Goal: Find specific page/section: Find specific page/section

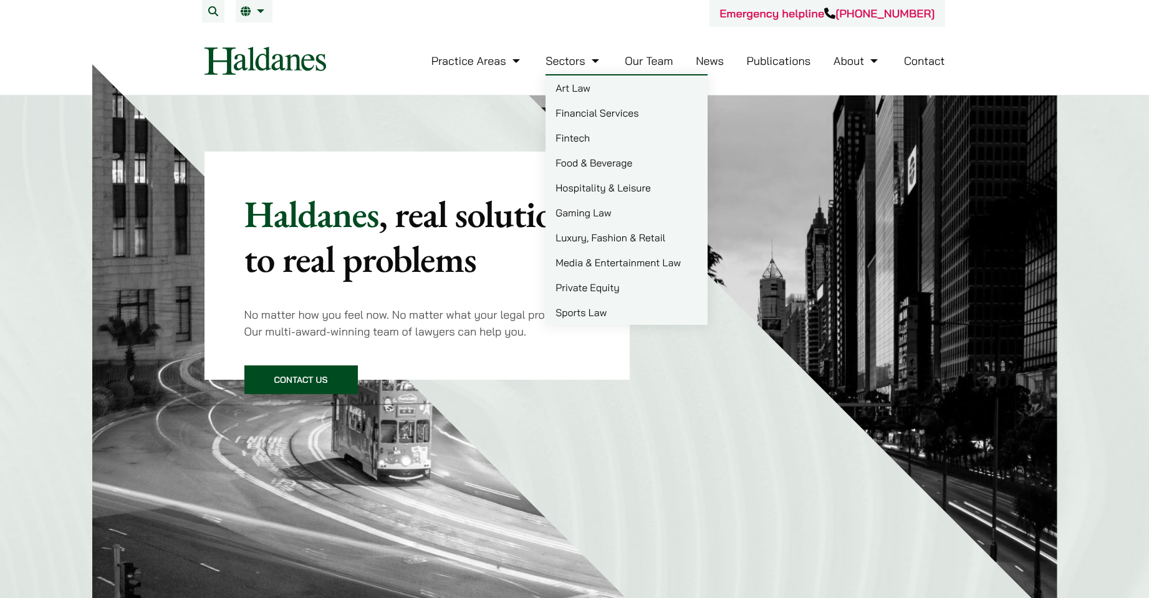
click at [650, 66] on link "Our Team" at bounding box center [649, 61] width 48 height 14
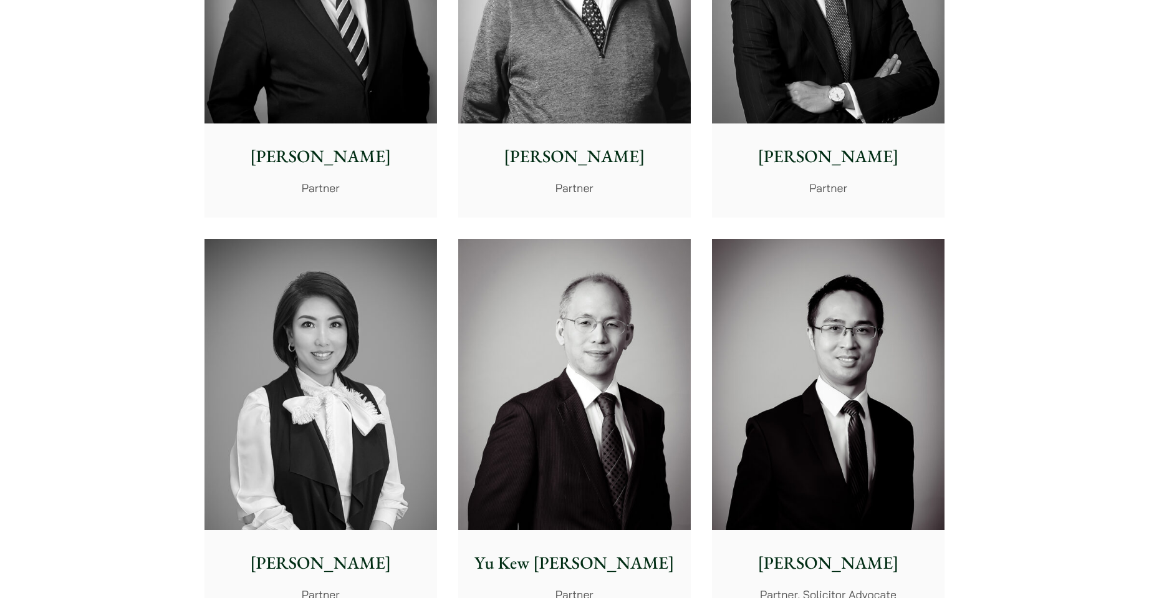
scroll to position [1060, 0]
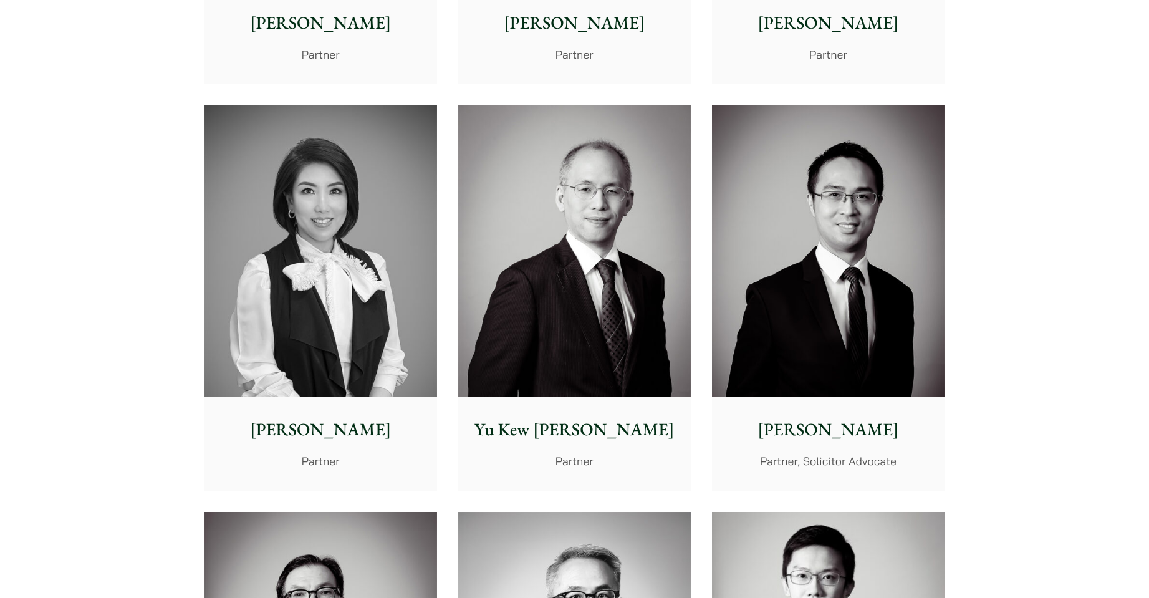
click at [807, 299] on img at bounding box center [828, 250] width 232 height 291
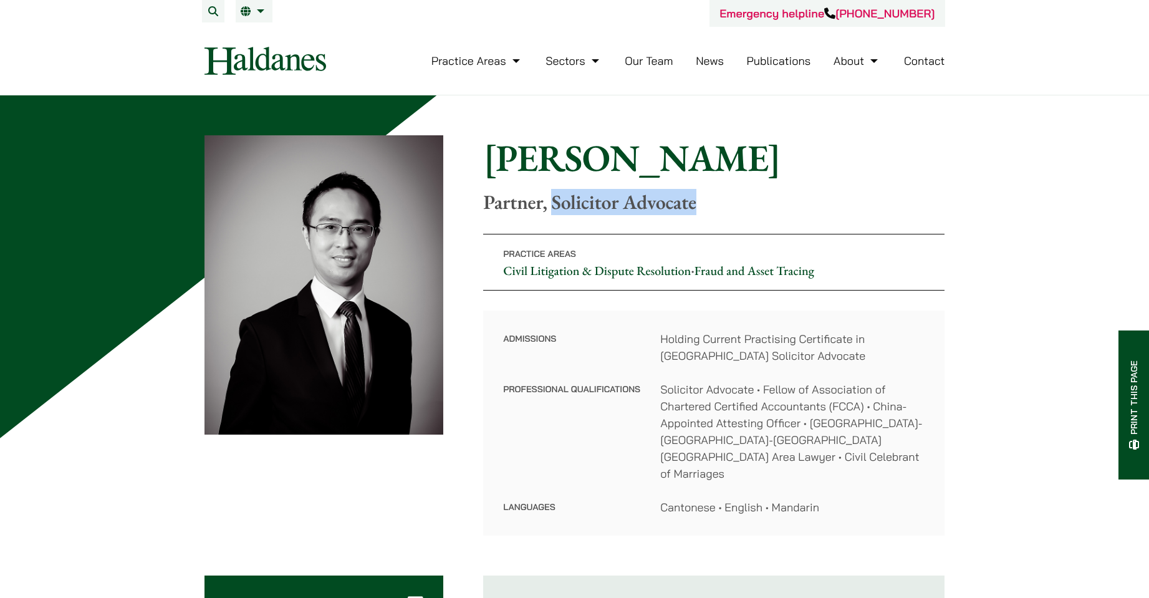
drag, startPoint x: 699, startPoint y: 198, endPoint x: 556, endPoint y: 204, distance: 143.5
click at [556, 204] on p "Partner, Solicitor Advocate" at bounding box center [713, 202] width 461 height 24
copy p "Solicitor Advocate"
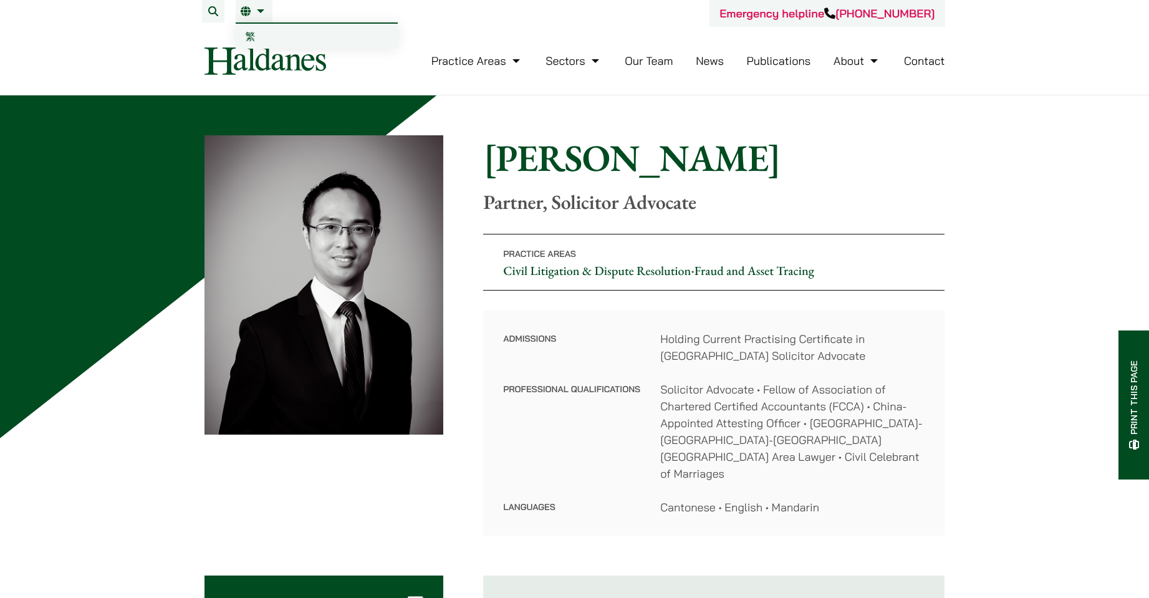
click at [251, 21] on li "EN 繁" at bounding box center [254, 11] width 37 height 22
click at [251, 33] on span "繁" at bounding box center [251, 36] width 10 height 12
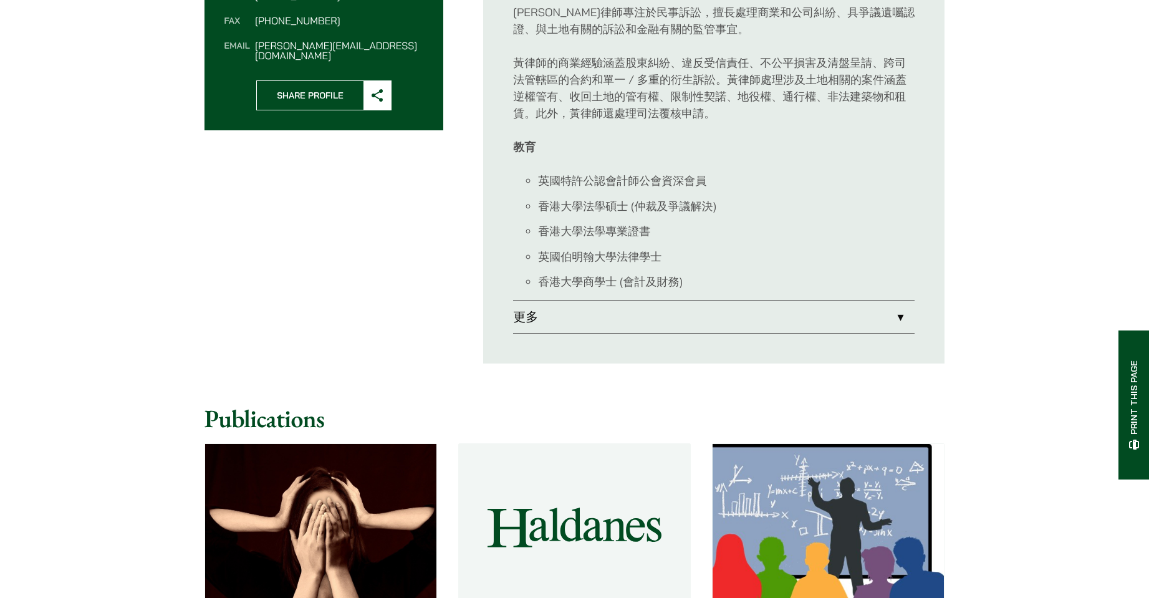
scroll to position [561, 0]
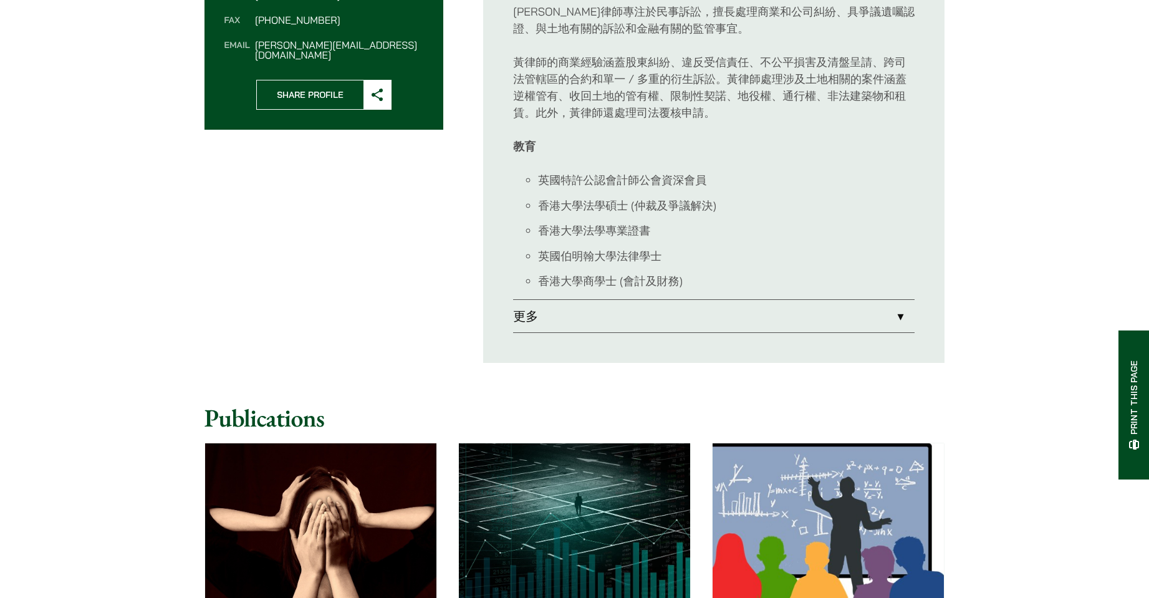
click at [626, 317] on link "更多" at bounding box center [713, 316] width 401 height 32
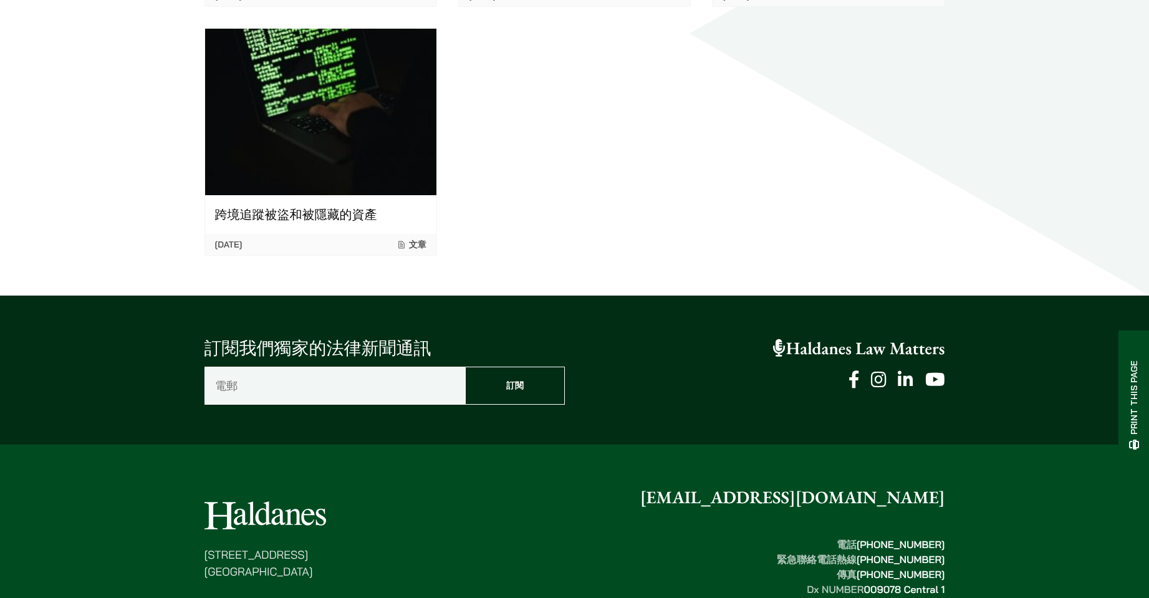
scroll to position [2493, 0]
